Goal: Information Seeking & Learning: Learn about a topic

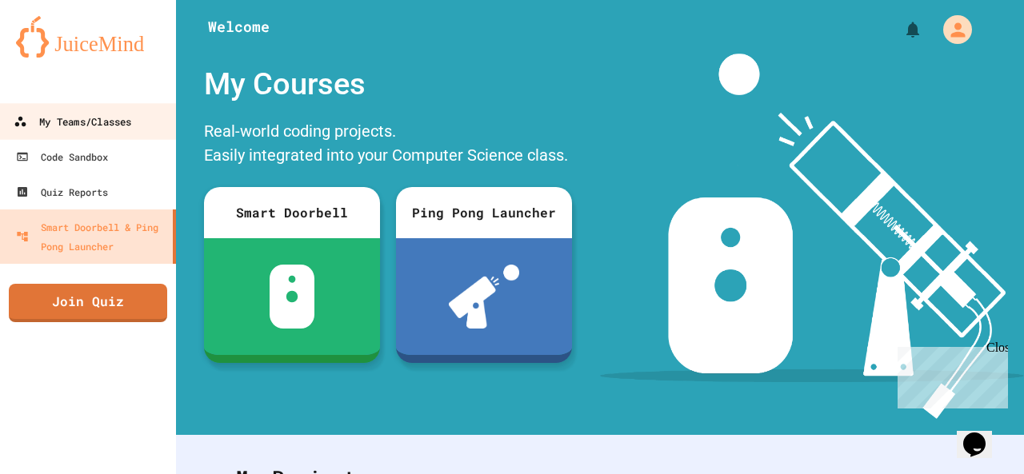
click at [70, 124] on div "My Teams/Classes" at bounding box center [73, 122] width 118 height 20
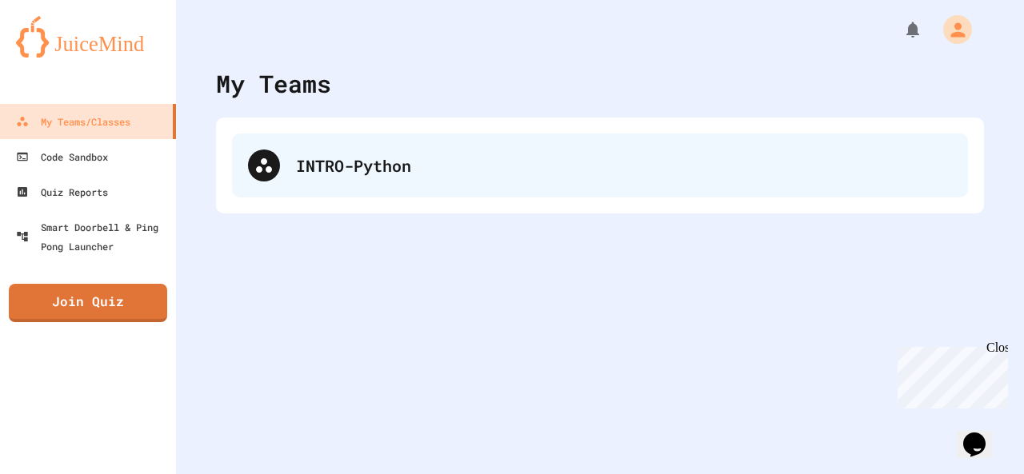
click at [262, 156] on icon at bounding box center [263, 165] width 19 height 19
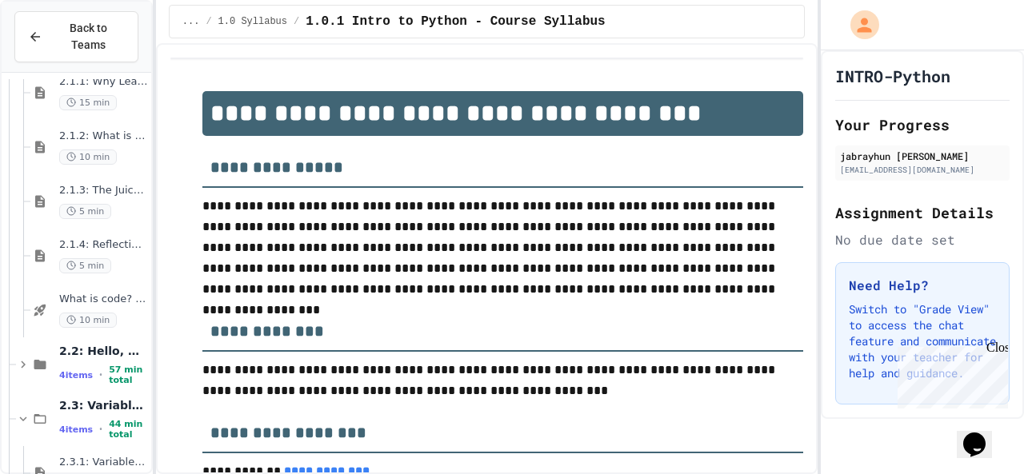
scroll to position [950, 0]
click at [85, 342] on span "2.2: Hello, World!" at bounding box center [103, 349] width 89 height 14
click at [77, 342] on span "2.2: Hello, World!" at bounding box center [103, 349] width 89 height 14
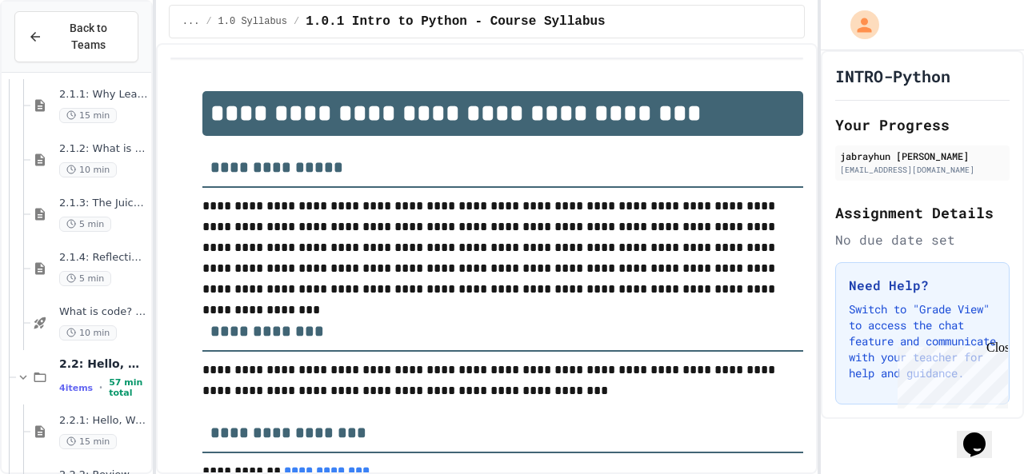
scroll to position [933, 0]
click at [88, 359] on div "2.2: Hello, World! 4 items • 57 min total" at bounding box center [103, 380] width 89 height 42
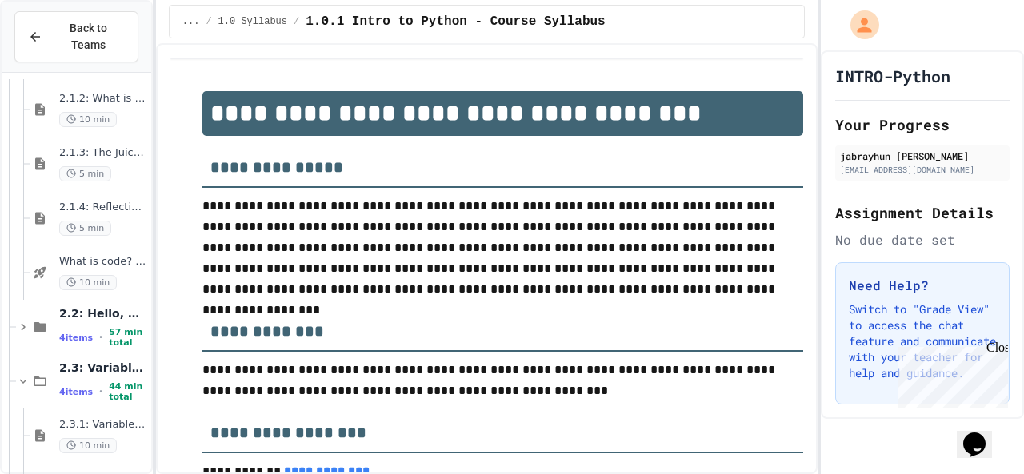
scroll to position [987, 0]
click at [101, 359] on span "2.3: Variables and Data Types" at bounding box center [103, 366] width 89 height 14
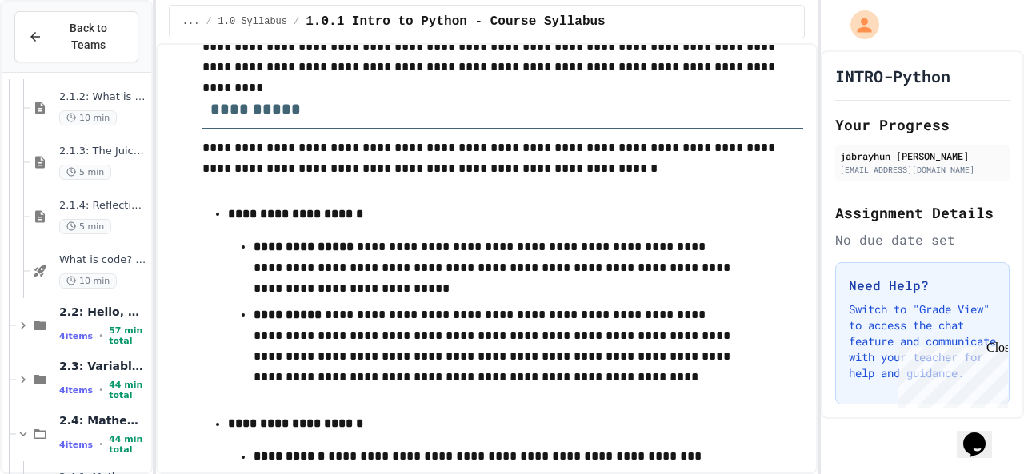
scroll to position [1111, 0]
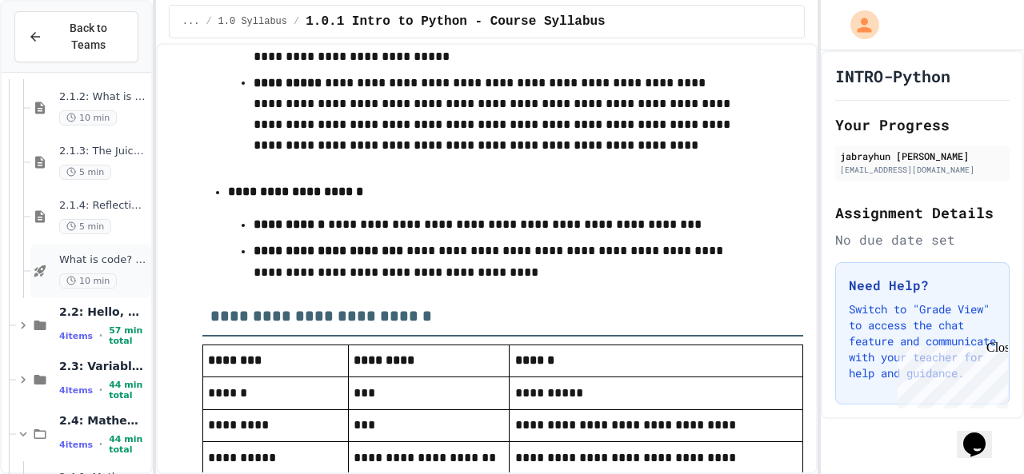
click at [106, 244] on div "What is code? - Quiz 10 min" at bounding box center [90, 271] width 121 height 54
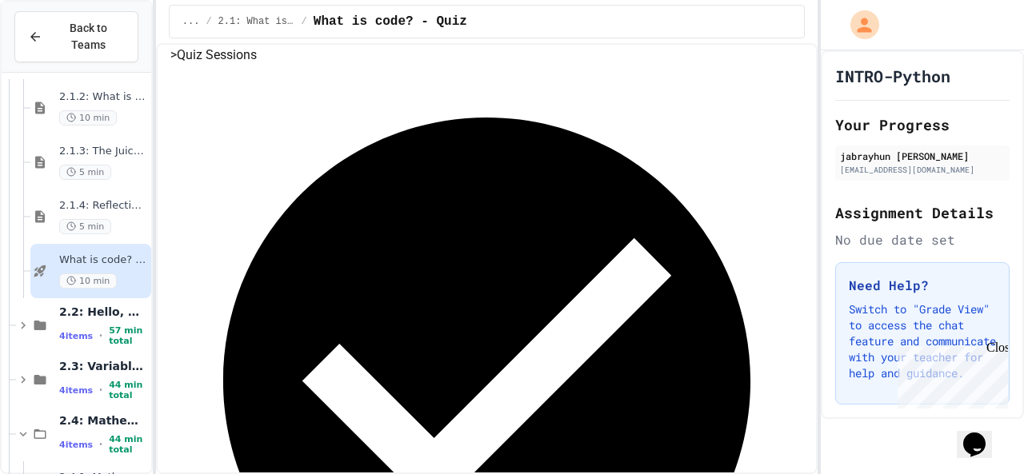
scroll to position [240, 0]
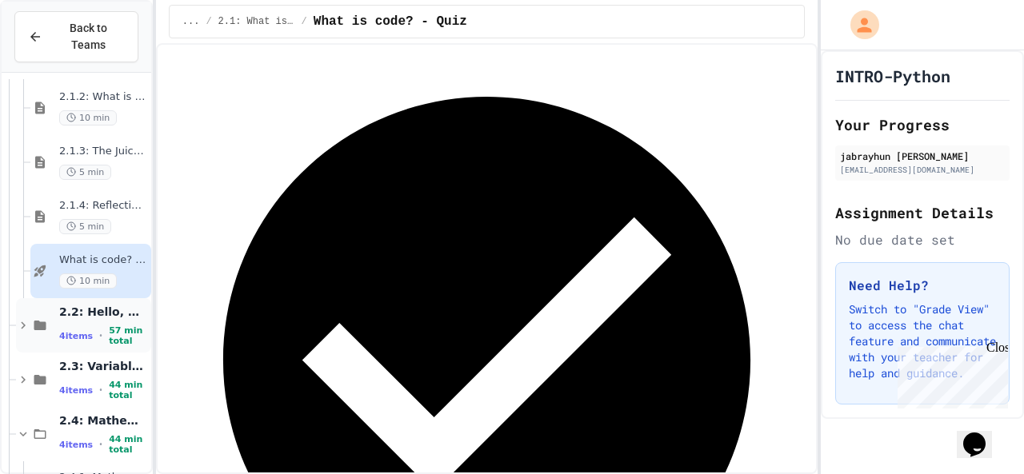
click at [109, 326] on span "57 min total" at bounding box center [128, 336] width 39 height 21
click at [85, 305] on span "2.2: Hello, World!" at bounding box center [103, 312] width 89 height 14
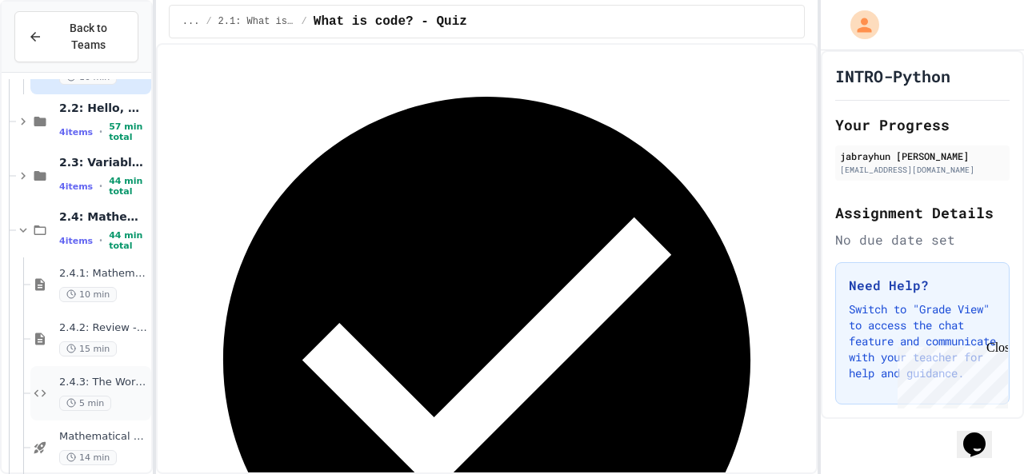
drag, startPoint x: 105, startPoint y: 359, endPoint x: 66, endPoint y: 363, distance: 38.6
click at [66, 376] on span "2.4.3: The World's Worst Farmer's Market" at bounding box center [103, 383] width 89 height 14
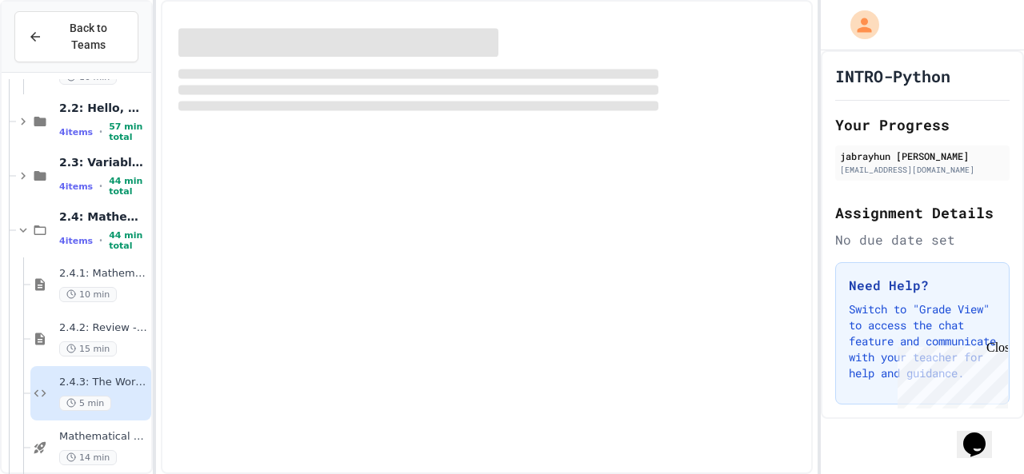
scroll to position [1173, 0]
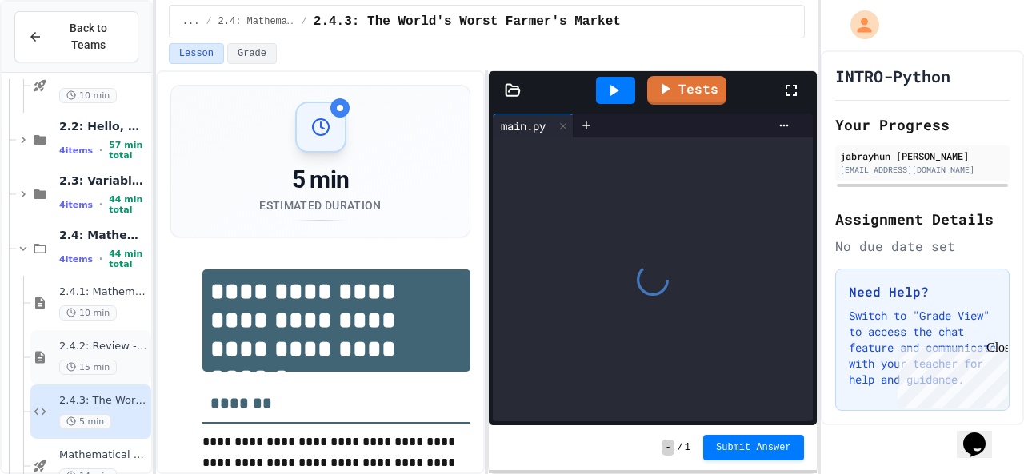
click at [88, 340] on span "2.4.2: Review - Mathematical Operators" at bounding box center [103, 347] width 89 height 14
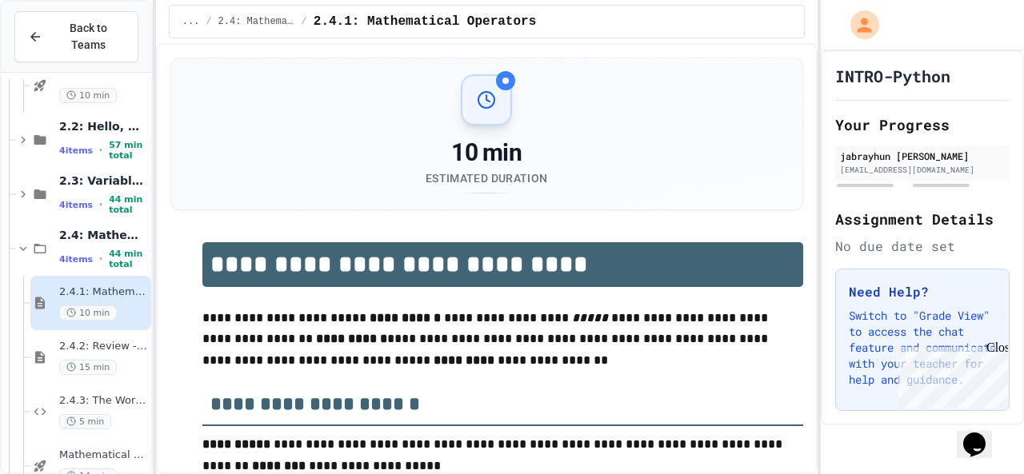
click at [60, 254] on span "4 items" at bounding box center [76, 259] width 34 height 10
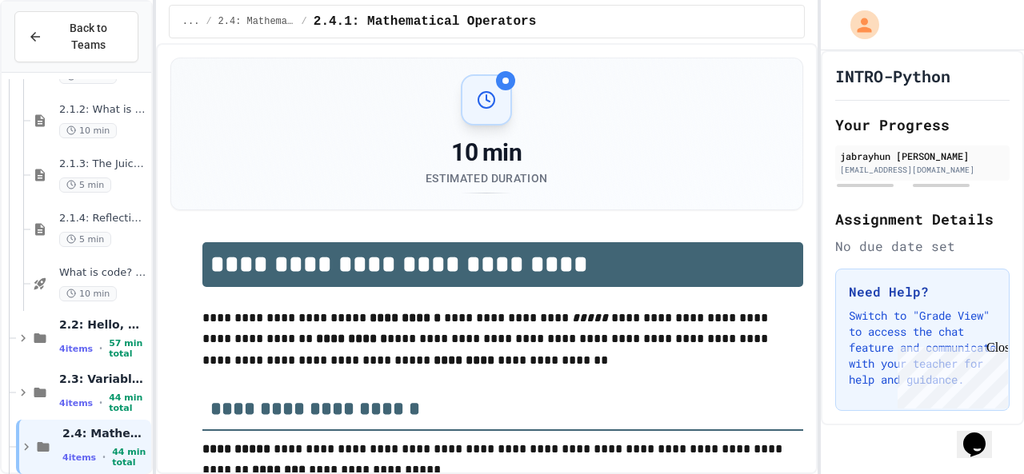
scroll to position [955, 0]
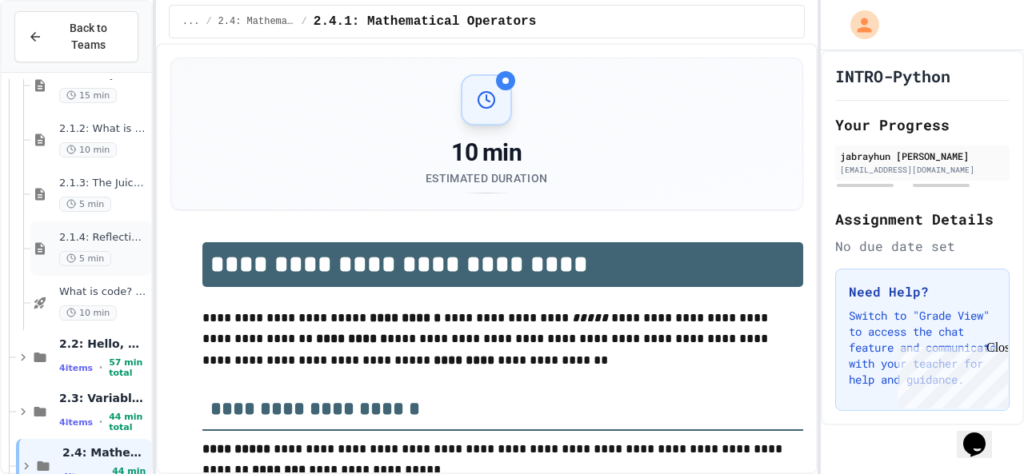
click at [70, 254] on circle at bounding box center [71, 258] width 8 height 8
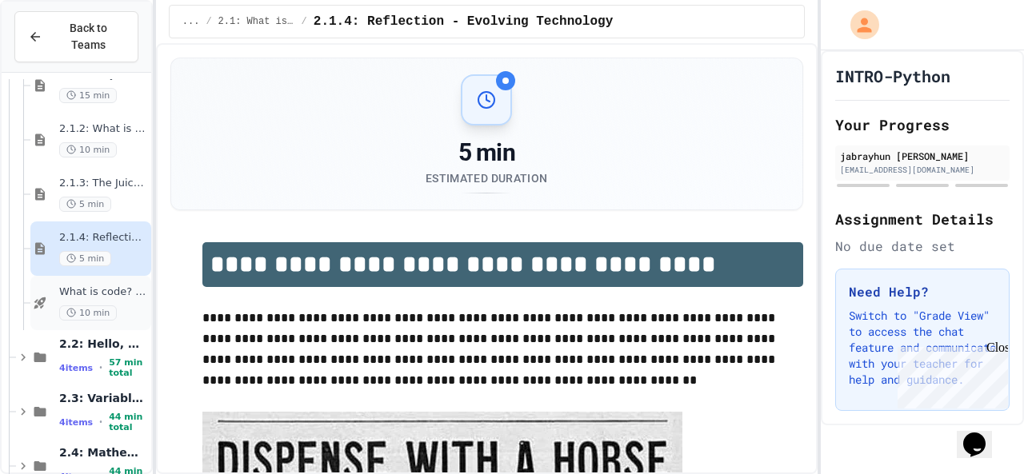
click at [72, 308] on icon at bounding box center [71, 313] width 10 height 10
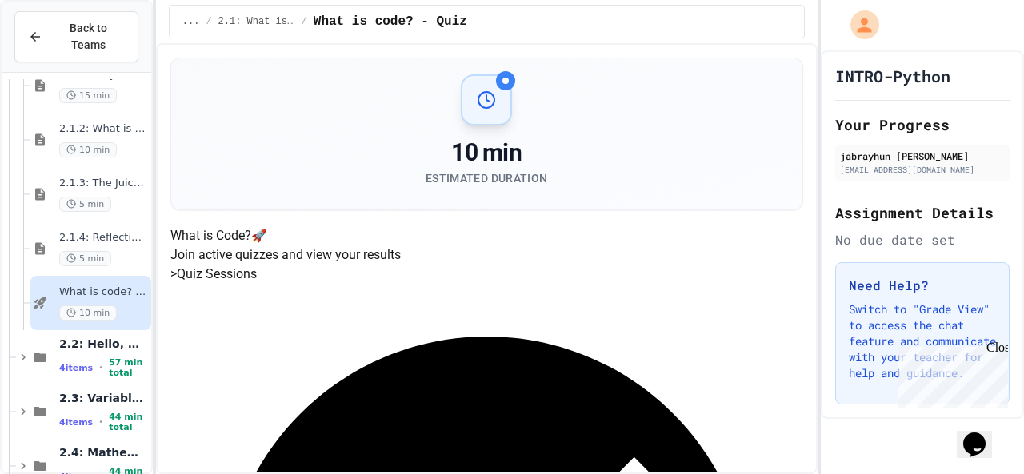
scroll to position [240, 0]
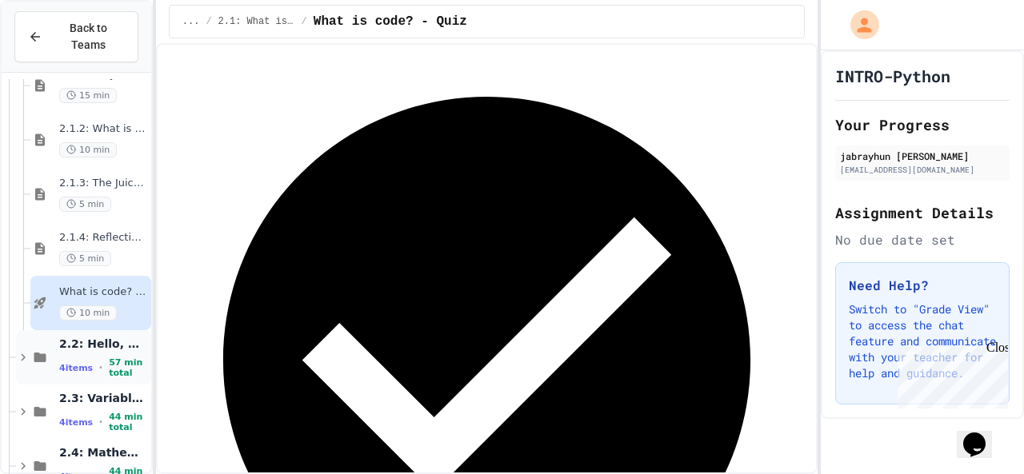
click at [109, 358] on span "57 min total" at bounding box center [128, 368] width 39 height 21
click at [64, 363] on span "4 items" at bounding box center [76, 368] width 34 height 10
click at [71, 363] on span "4 items" at bounding box center [76, 368] width 34 height 10
click at [78, 363] on span "4 items" at bounding box center [76, 368] width 34 height 10
click at [101, 222] on div "2.1.4: Reflection - Evolving Technology 5 min" at bounding box center [90, 249] width 121 height 54
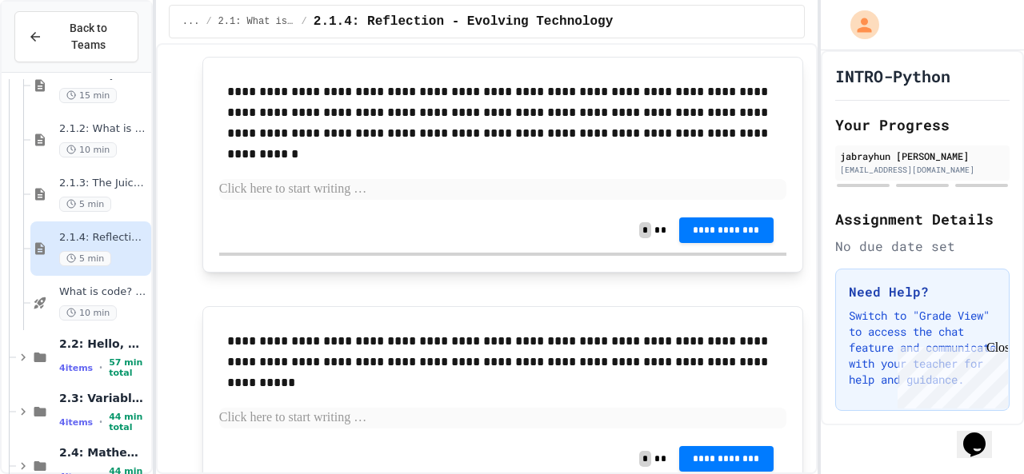
scroll to position [1151, 0]
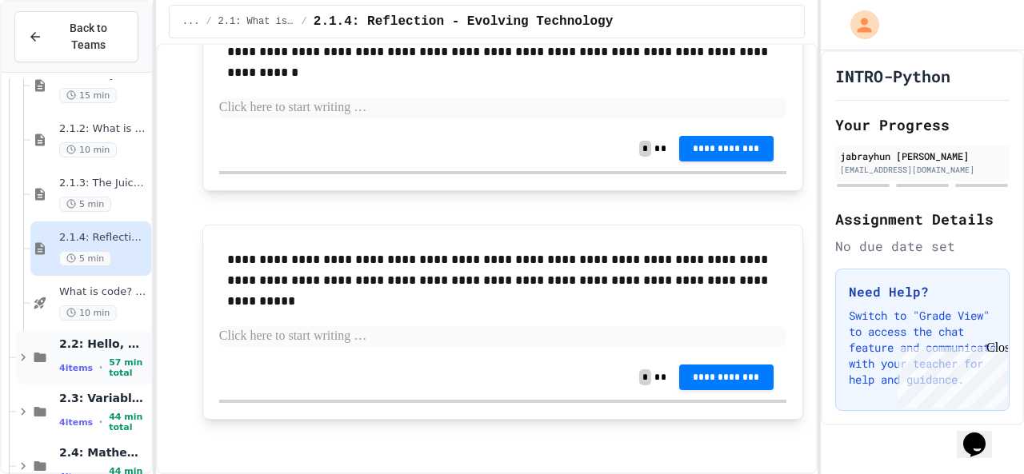
click at [105, 337] on span "2.2: Hello, World!" at bounding box center [103, 344] width 89 height 14
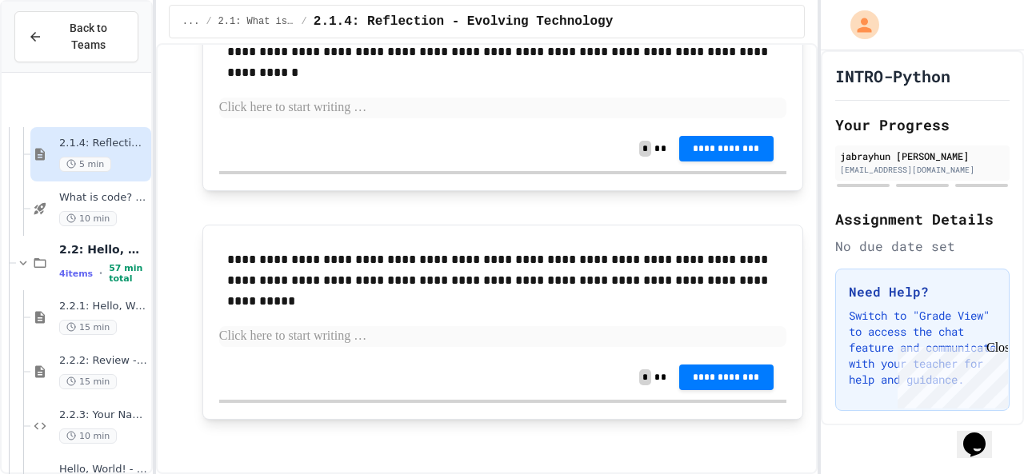
scroll to position [1191, 0]
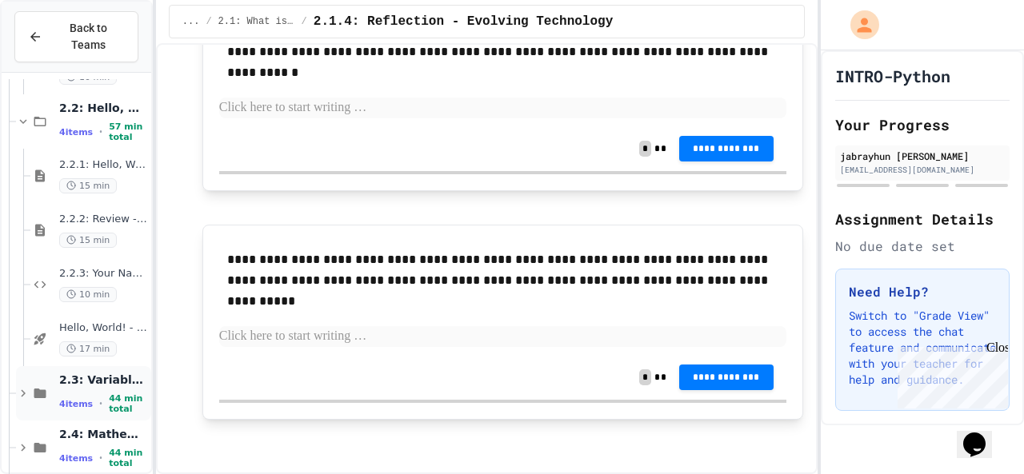
click at [72, 373] on div "2.3: Variables and Data Types 4 items • 44 min total" at bounding box center [103, 394] width 89 height 42
click at [109, 394] on span "44 min total" at bounding box center [128, 404] width 39 height 21
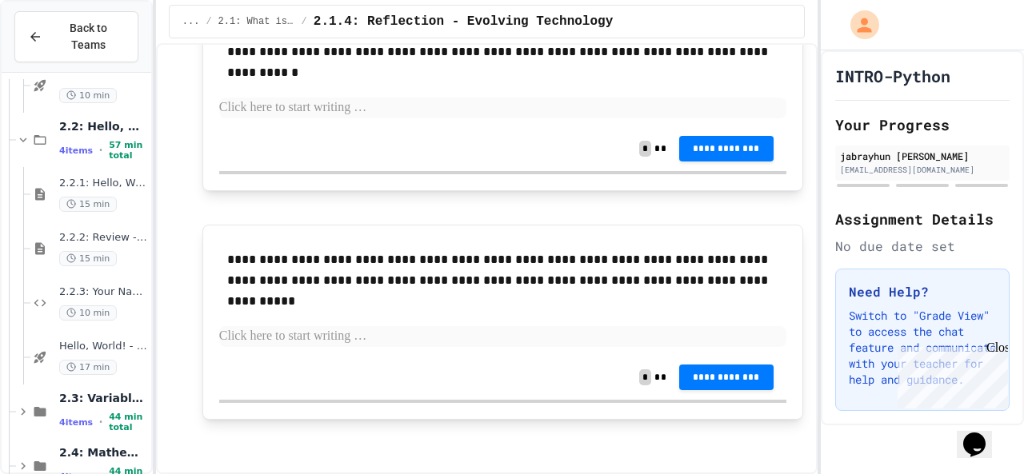
click at [103, 391] on div "2.3: Variables and Data Types 4 items • 44 min total" at bounding box center [103, 412] width 89 height 42
click at [61, 418] on span "4 items" at bounding box center [76, 423] width 34 height 10
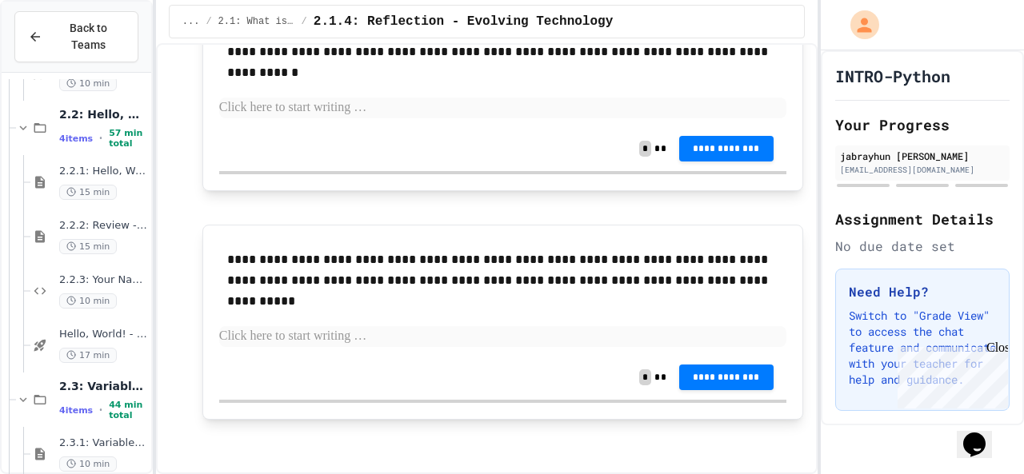
scroll to position [1195, 0]
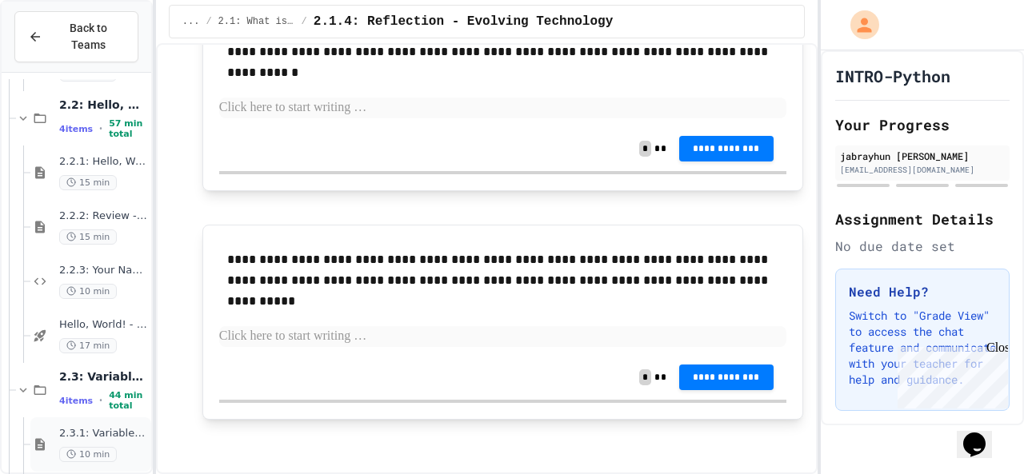
click at [85, 427] on span "2.3.1: Variables and Data Types" at bounding box center [103, 434] width 89 height 14
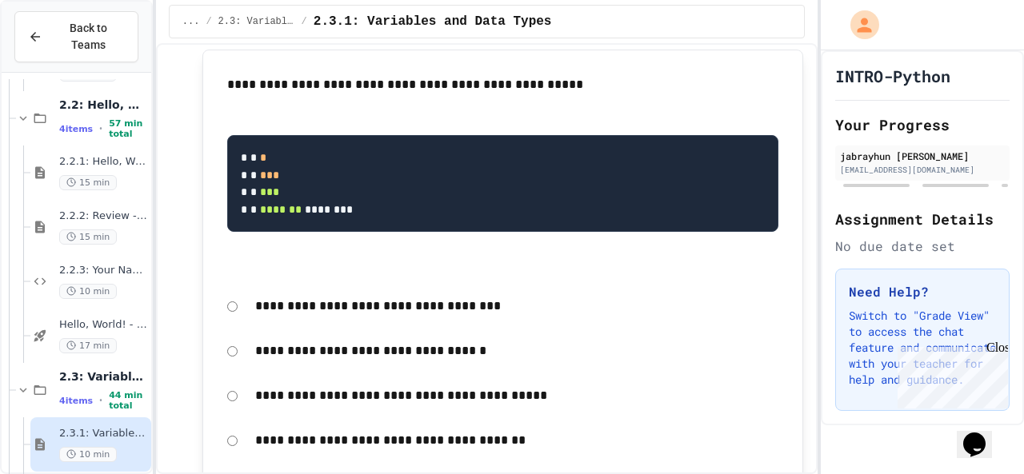
scroll to position [1712, 0]
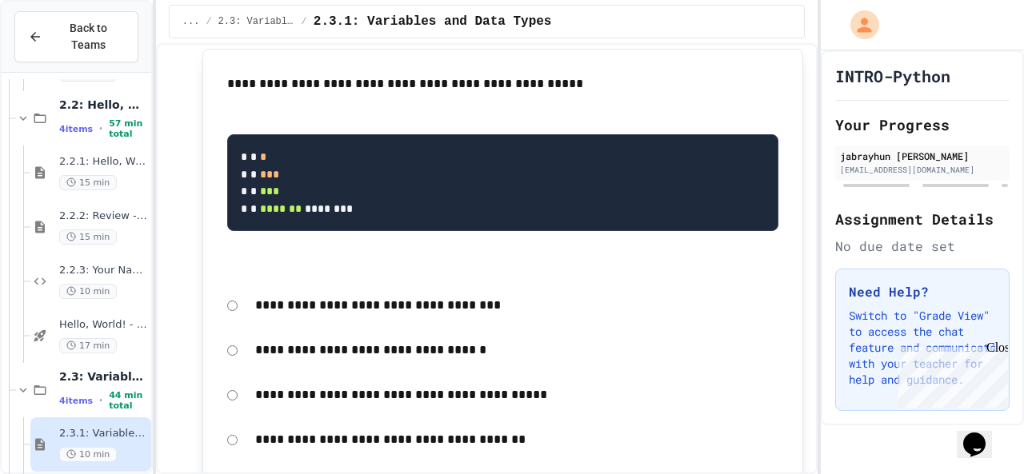
drag, startPoint x: 222, startPoint y: 80, endPoint x: 454, endPoint y: 151, distance: 242.7
click at [454, 151] on div "**********" at bounding box center [502, 173] width 567 height 214
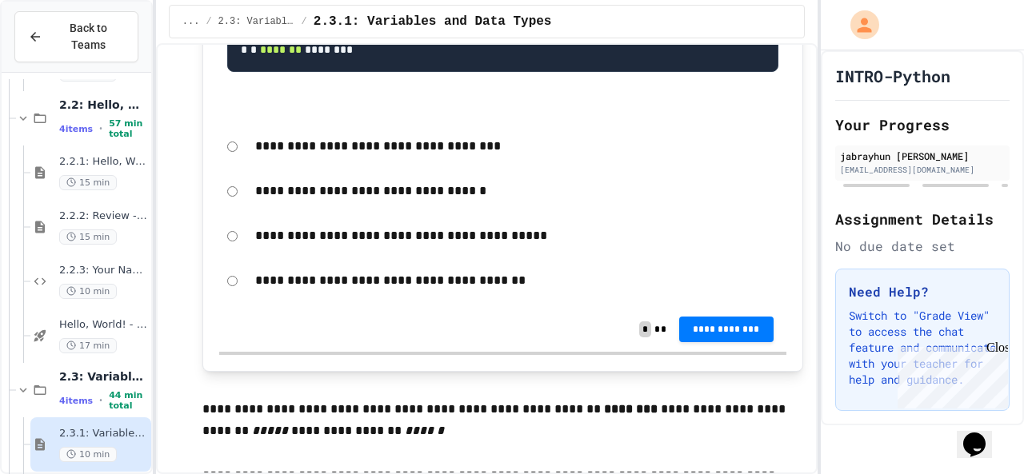
scroll to position [1868, 0]
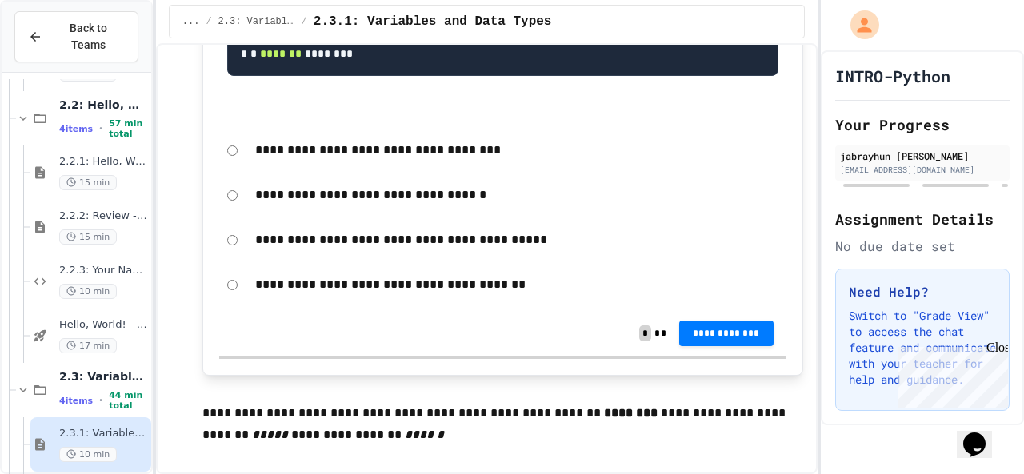
click at [592, 98] on div "**********" at bounding box center [502, 17] width 567 height 214
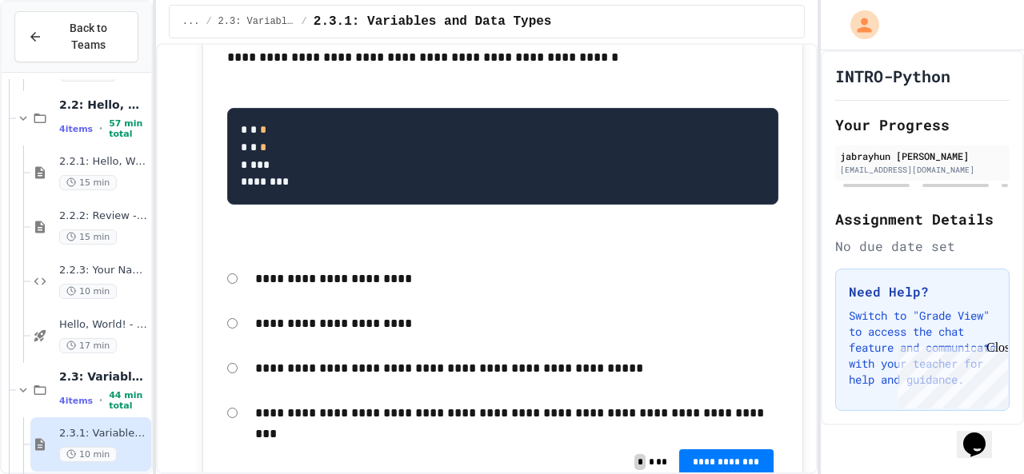
scroll to position [3988, 0]
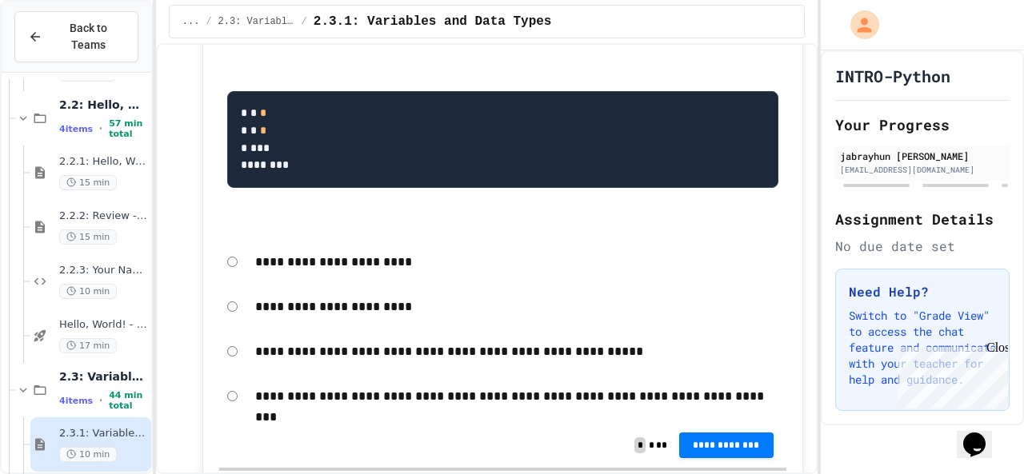
click at [366, 318] on p "**********" at bounding box center [516, 307] width 523 height 21
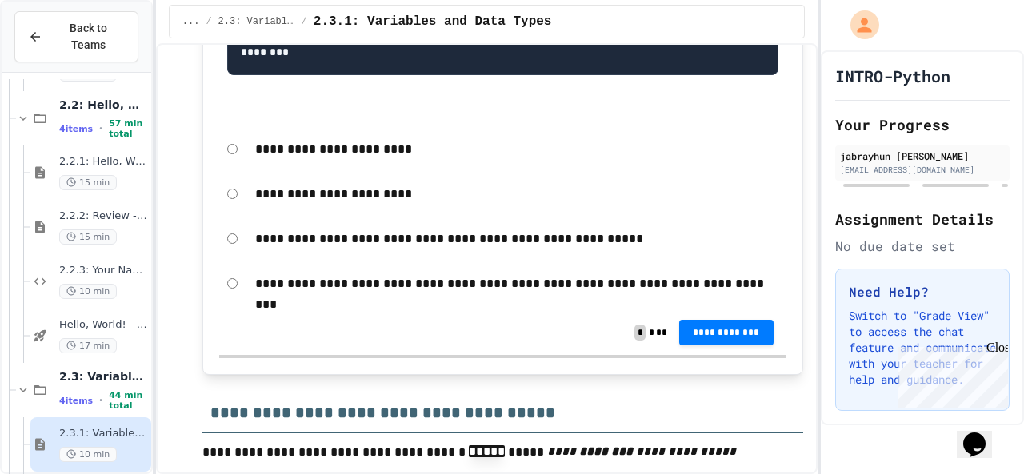
scroll to position [4101, 0]
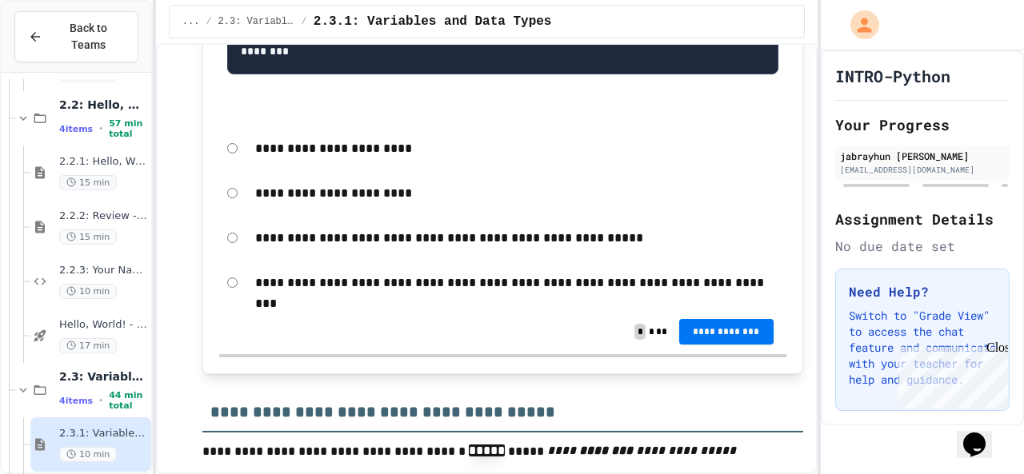
click at [692, 338] on span "**********" at bounding box center [726, 332] width 69 height 13
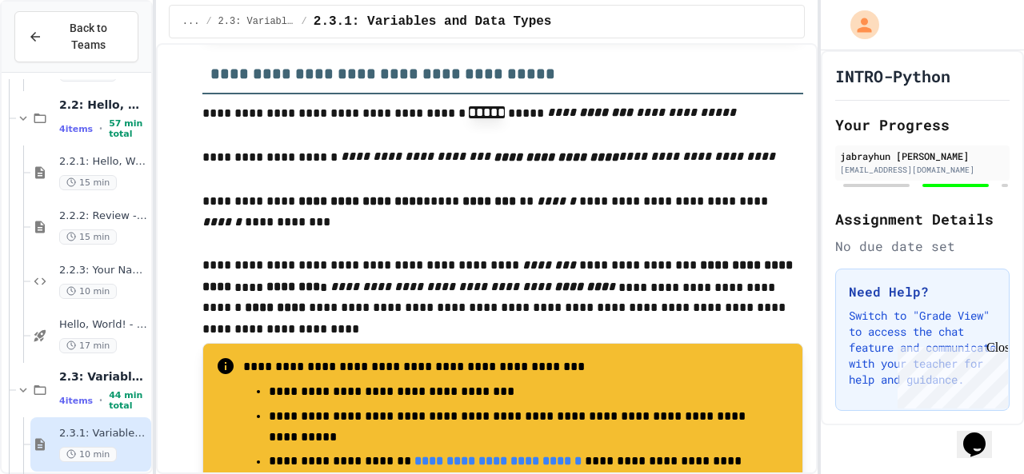
scroll to position [4438, 0]
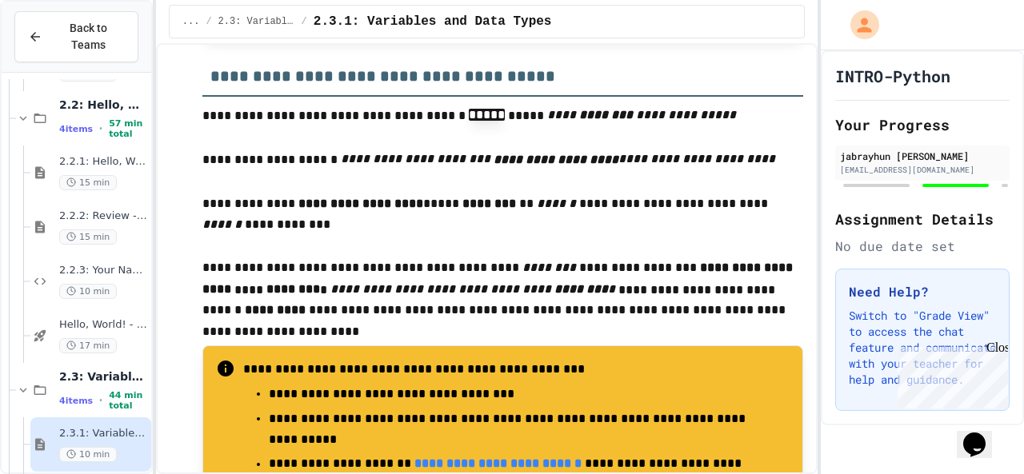
click at [635, 97] on h3 "**********" at bounding box center [502, 71] width 601 height 52
click at [522, 274] on em "********" at bounding box center [550, 268] width 57 height 12
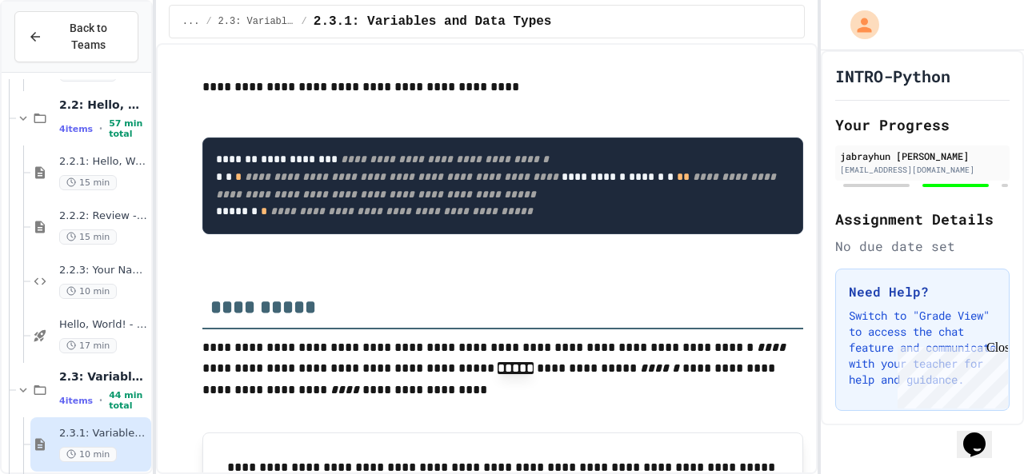
scroll to position [5113, 0]
